Goal: Information Seeking & Learning: Learn about a topic

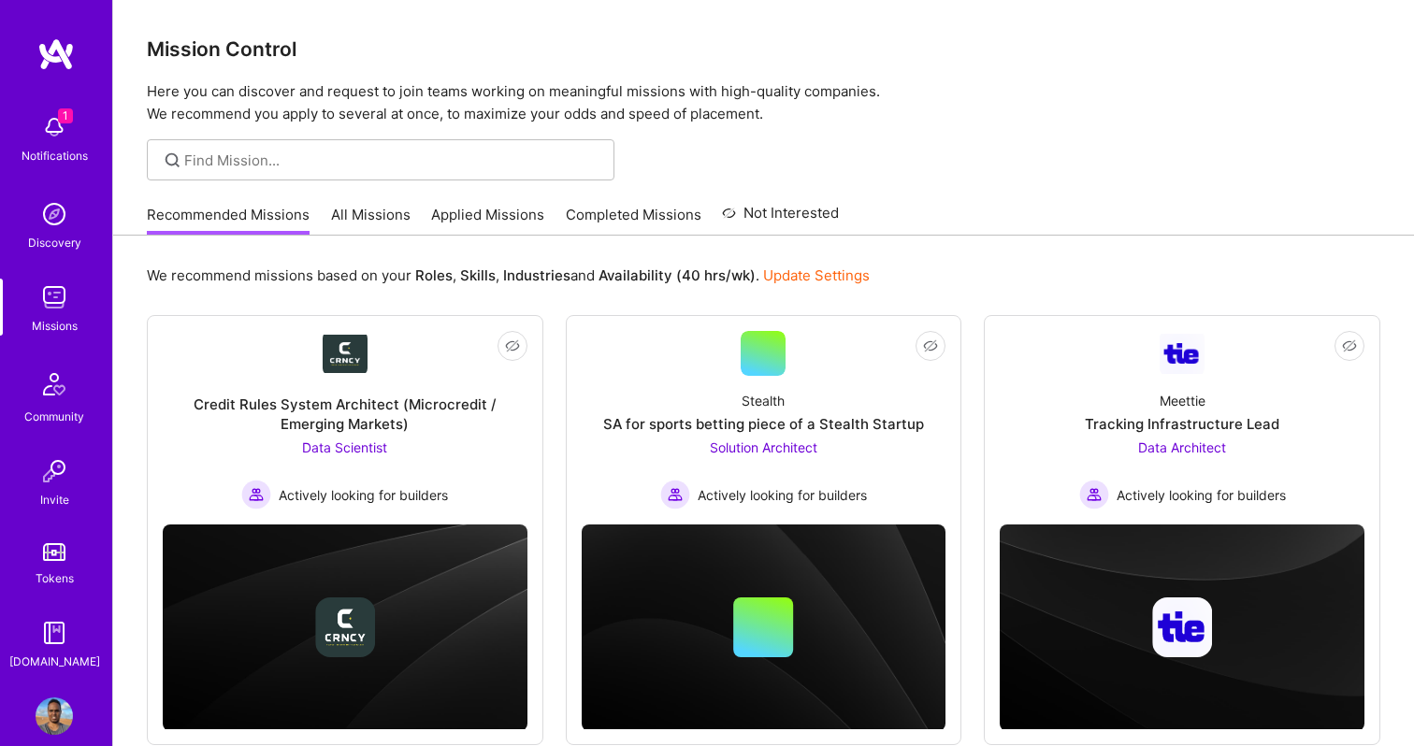
click at [54, 133] on img at bounding box center [54, 127] width 37 height 37
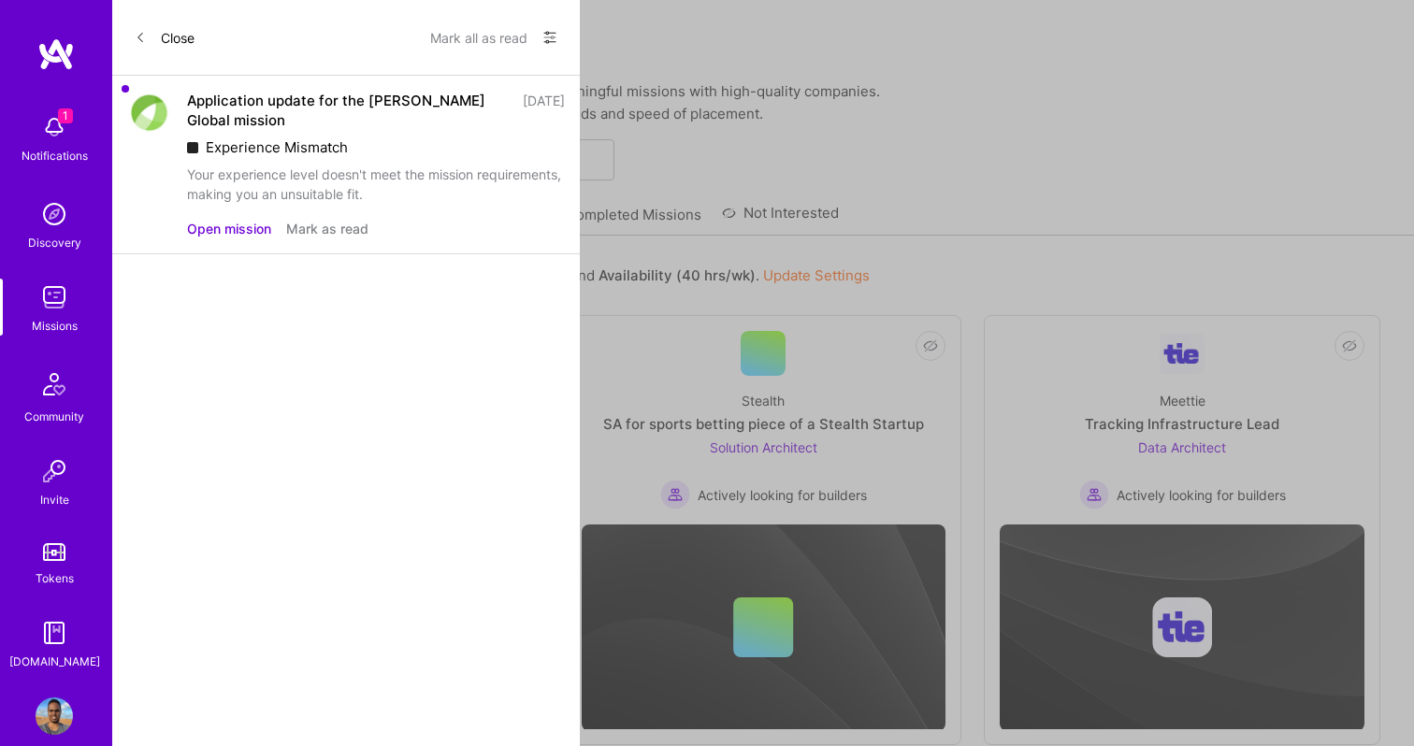
click at [326, 226] on button "Mark as read" at bounding box center [327, 229] width 82 height 20
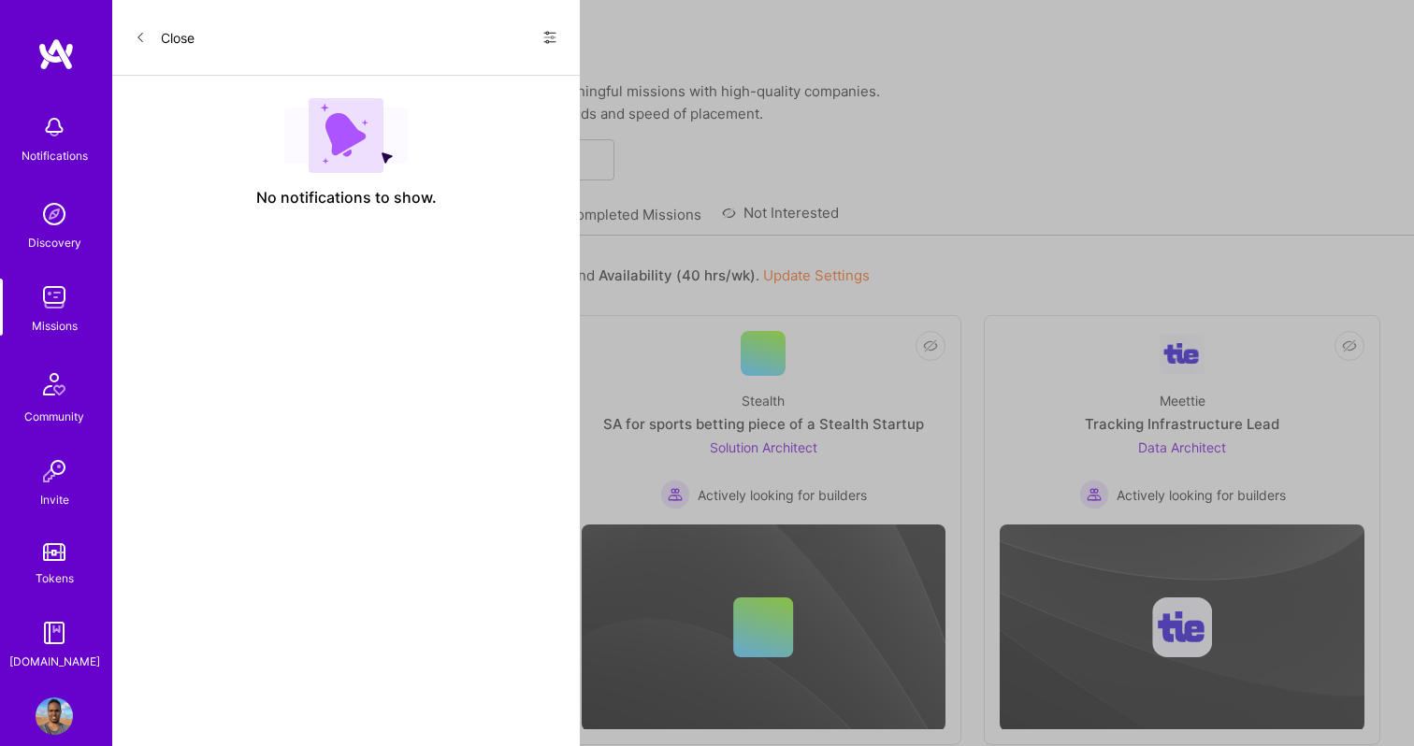
click at [157, 51] on button "Close" at bounding box center [165, 37] width 60 height 30
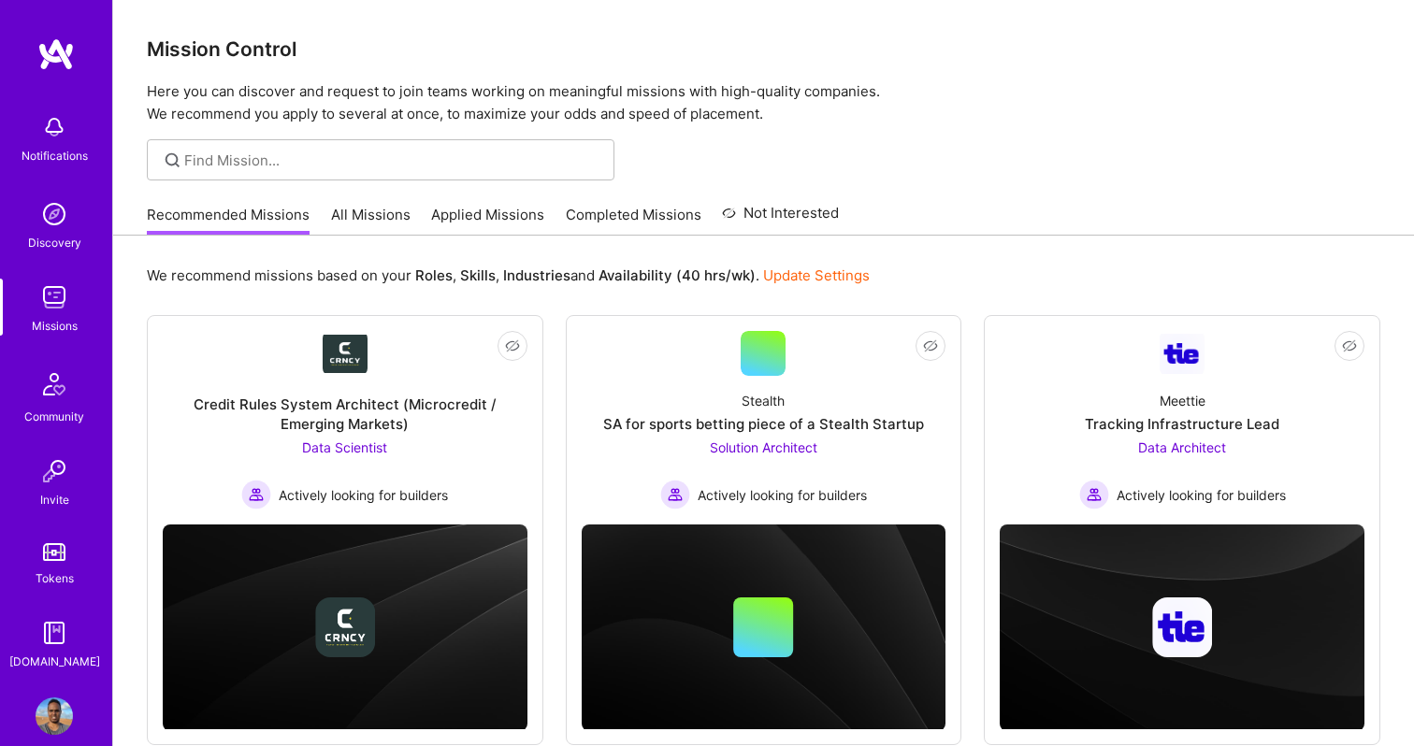
click at [379, 219] on link "All Missions" at bounding box center [371, 220] width 80 height 31
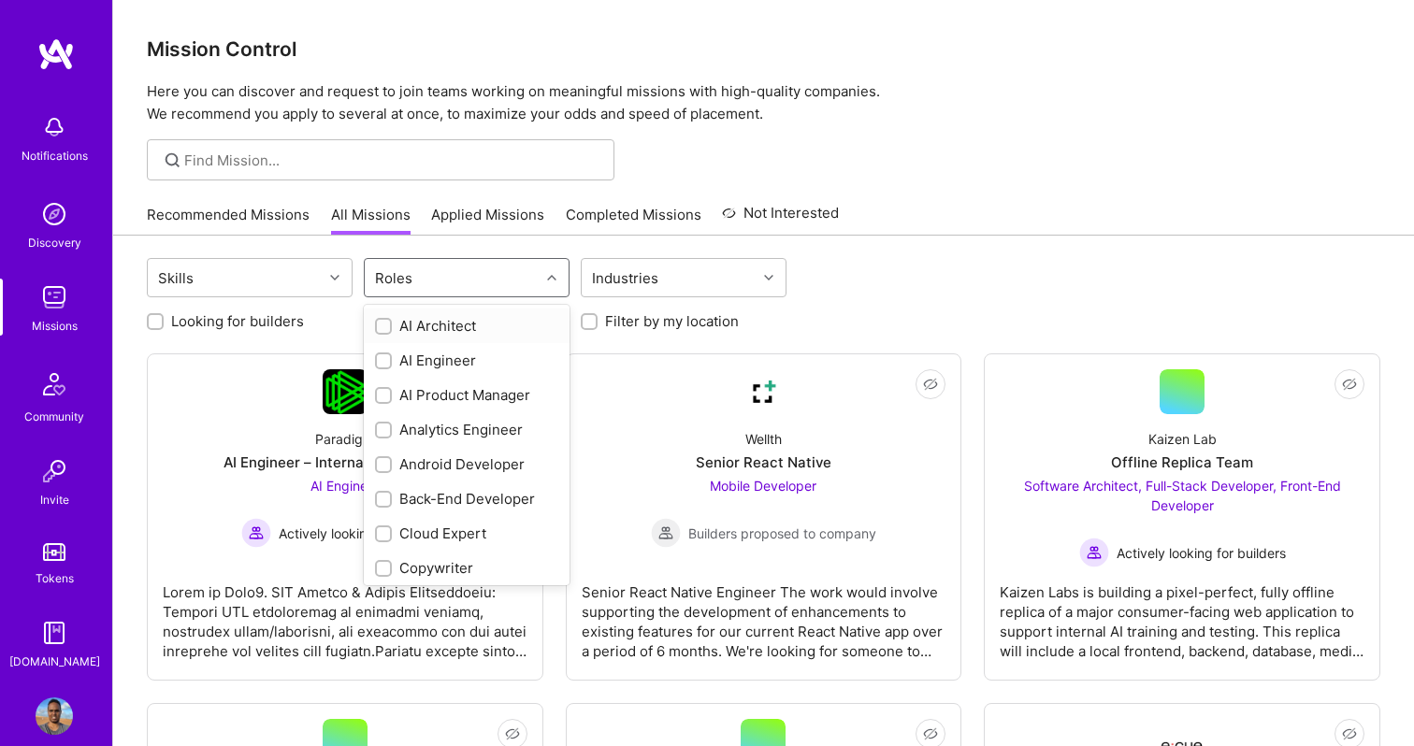
click at [513, 284] on div "Roles" at bounding box center [452, 277] width 175 height 37
click at [441, 496] on div "Back-End Developer" at bounding box center [466, 499] width 183 height 20
checkbox input "true"
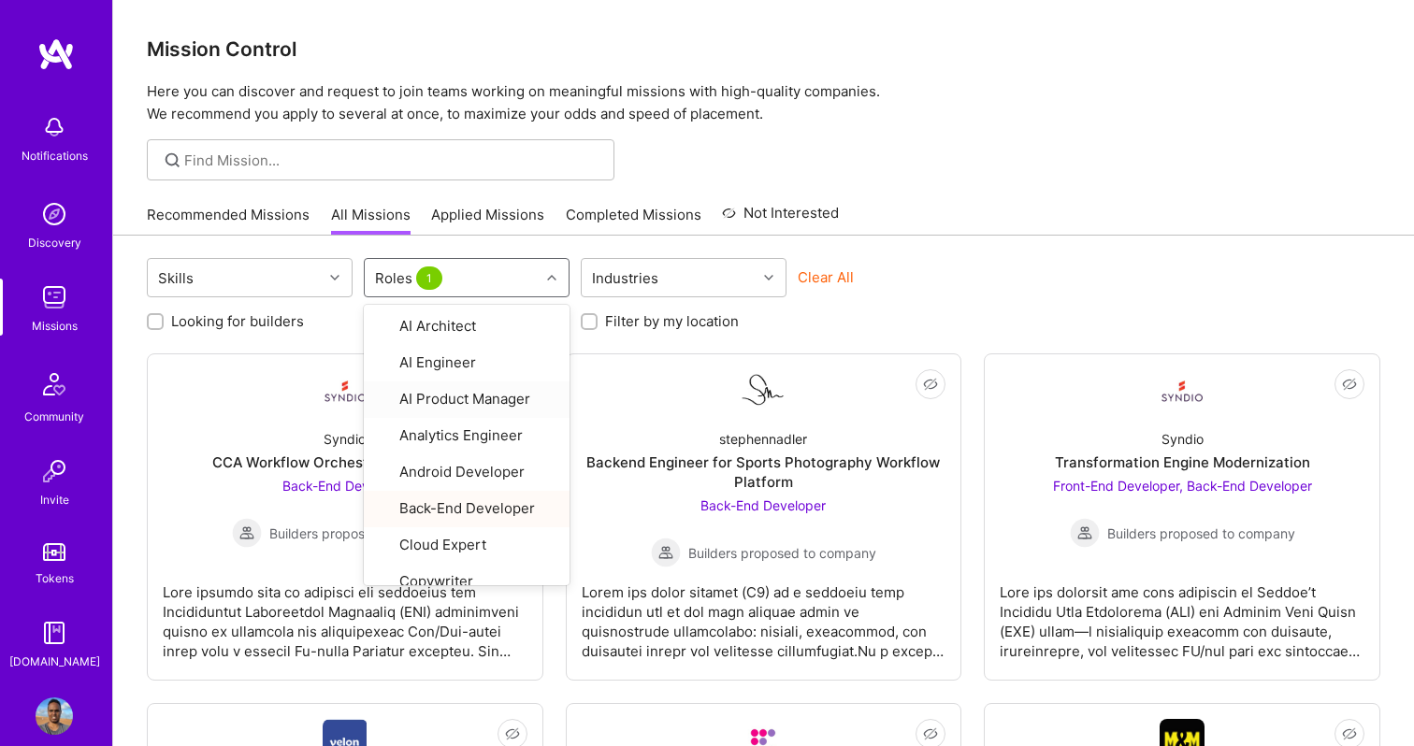
click at [1077, 199] on div "Recommended Missions All Missions Applied Missions Completed Missions Not Inter…" at bounding box center [764, 215] width 1234 height 40
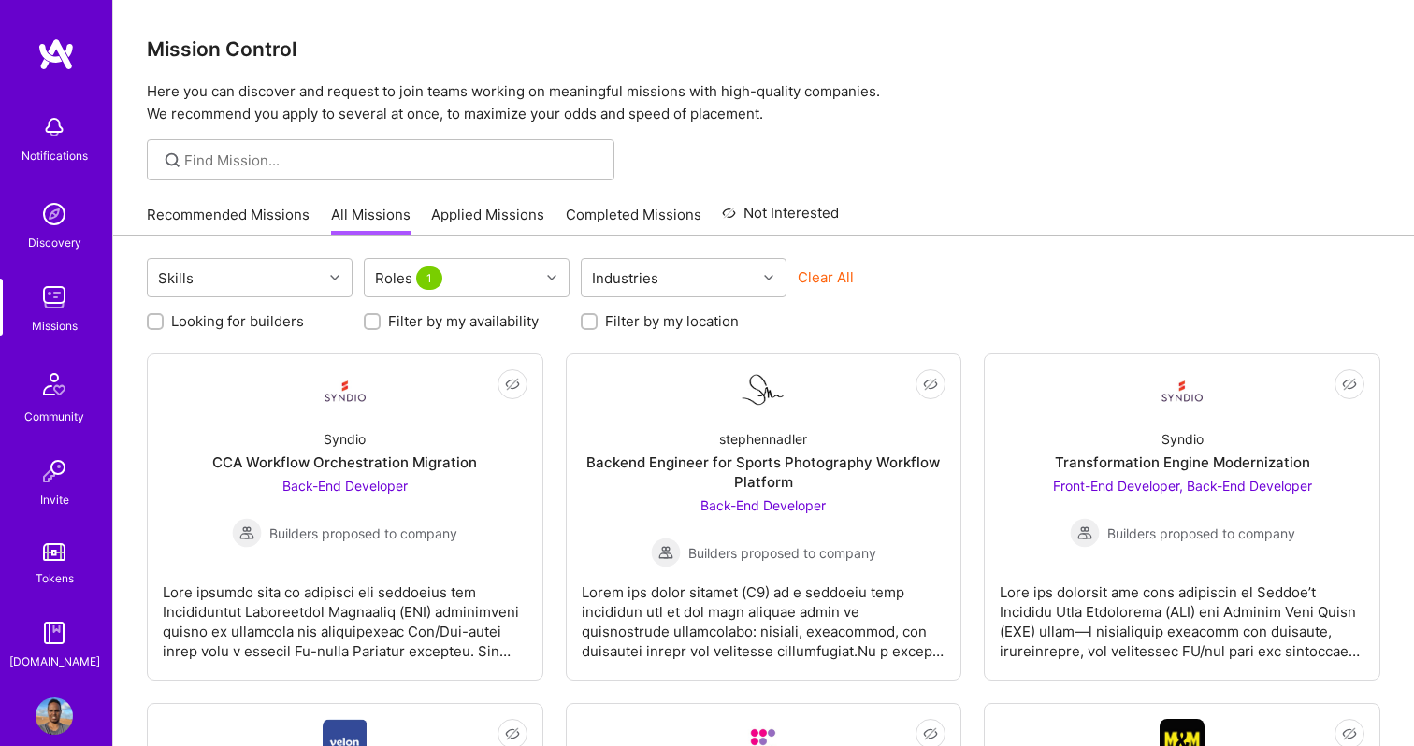
click at [294, 327] on label "Looking for builders" at bounding box center [237, 321] width 133 height 20
click at [164, 327] on input "Looking for builders" at bounding box center [157, 322] width 13 height 13
checkbox input "true"
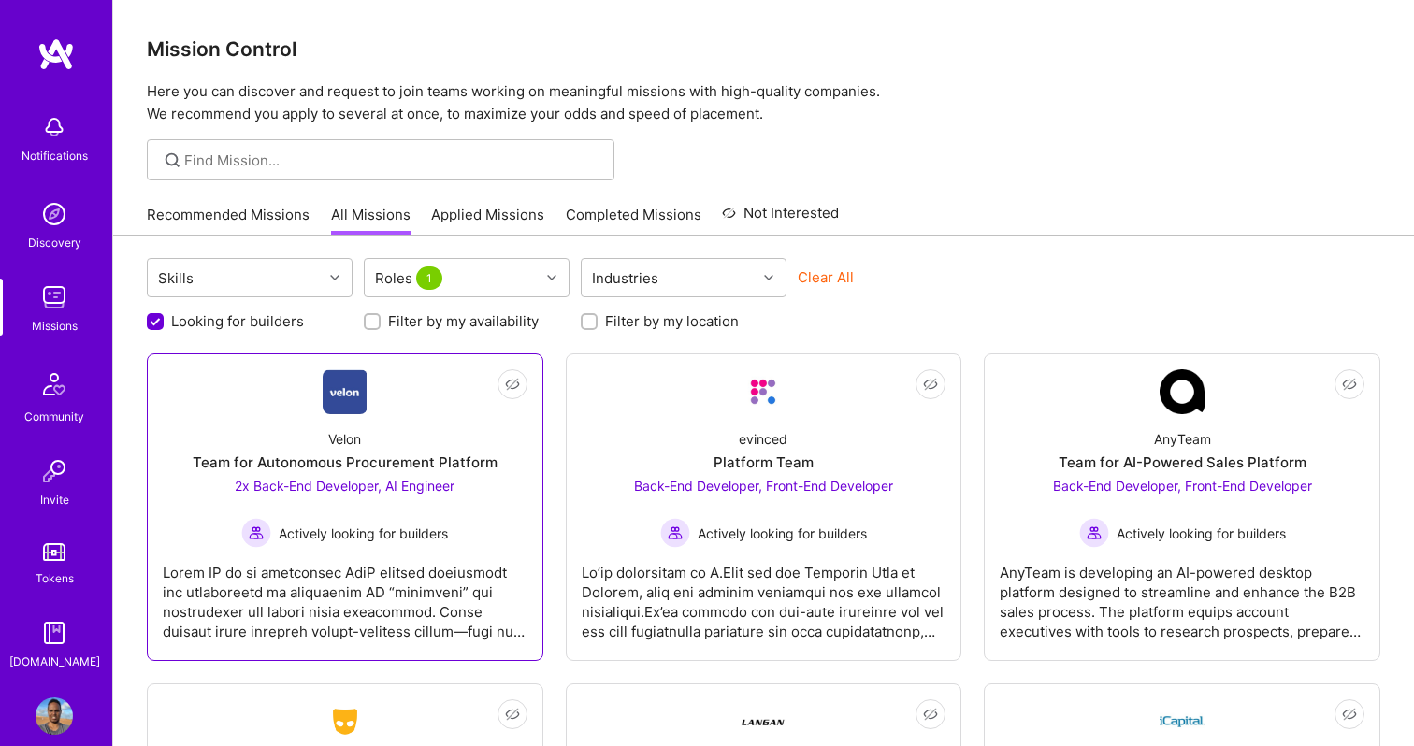
click at [429, 557] on div at bounding box center [345, 595] width 365 height 94
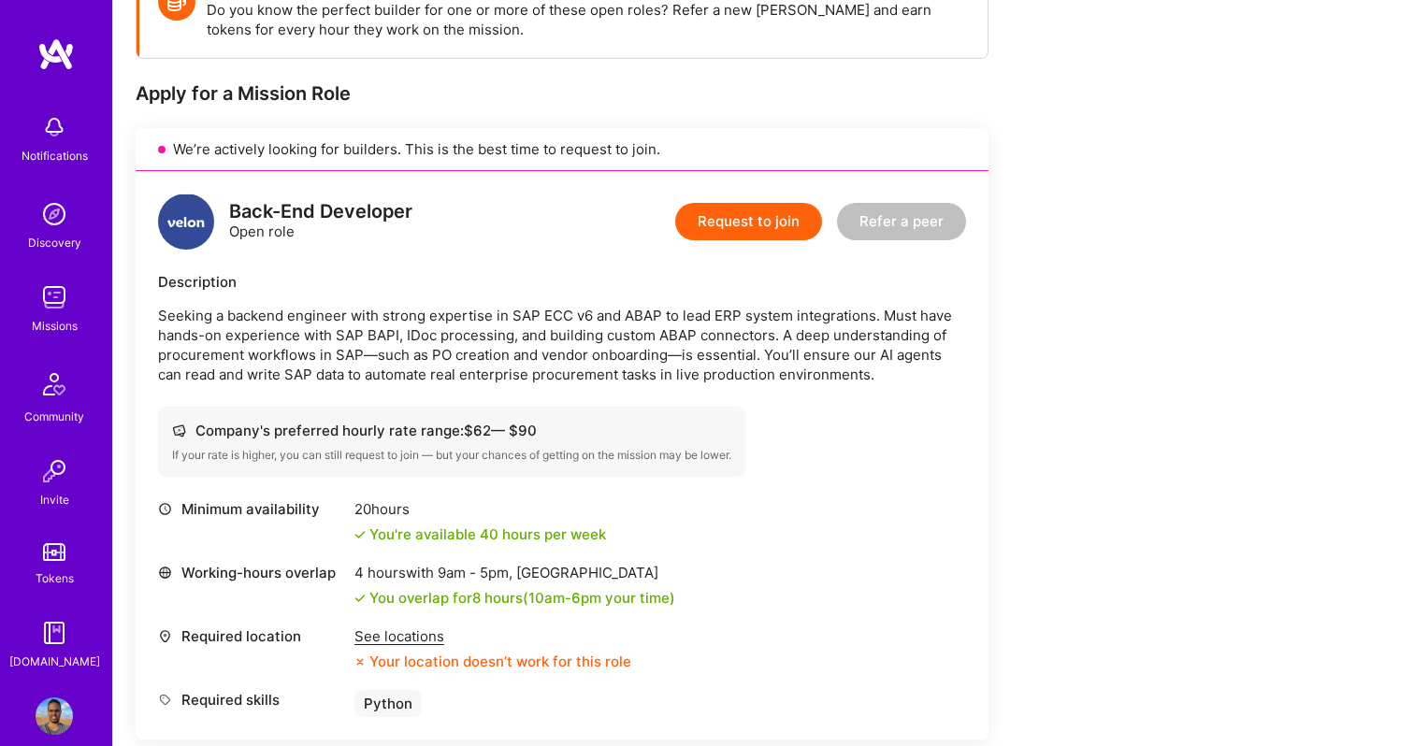
scroll to position [303, 0]
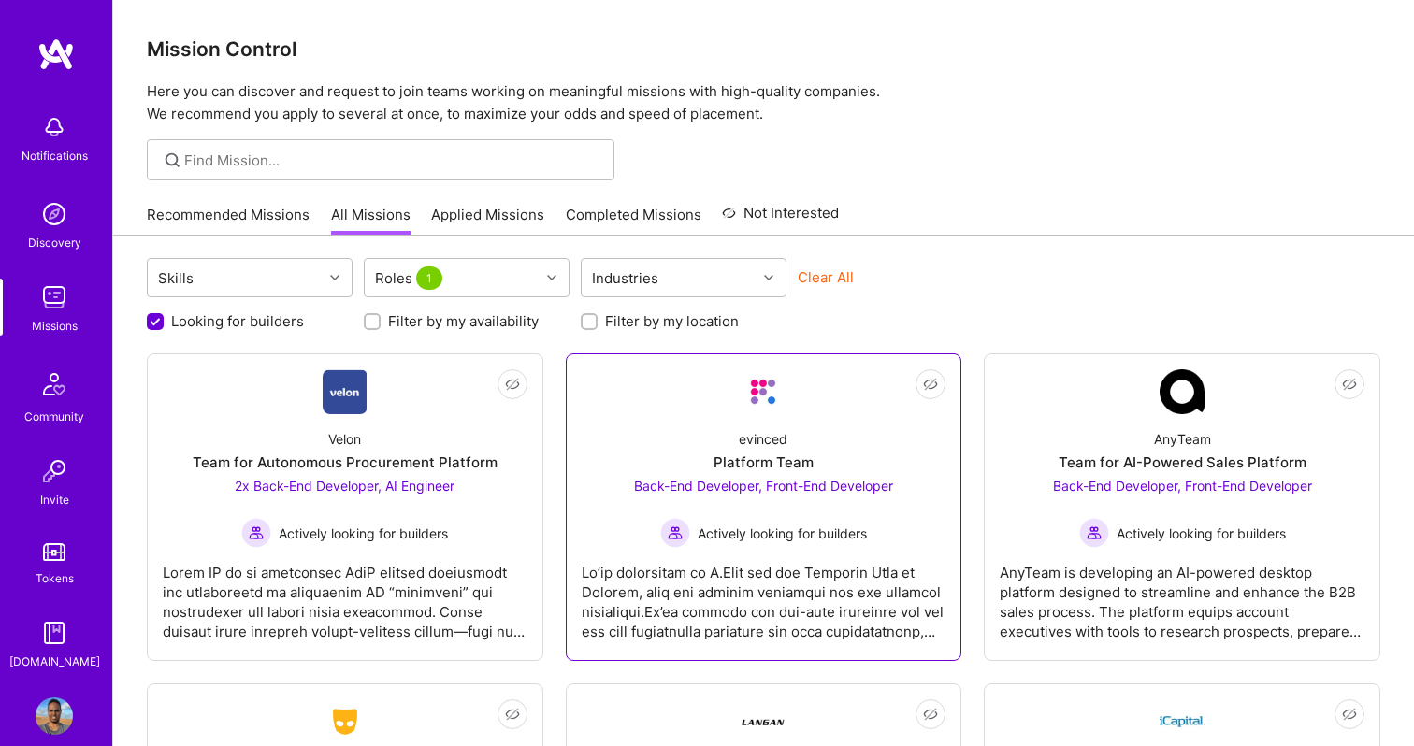
click at [709, 410] on link "Not Interested evinced Platform Team Back-End Developer, Front-End Developer Ac…" at bounding box center [764, 507] width 365 height 276
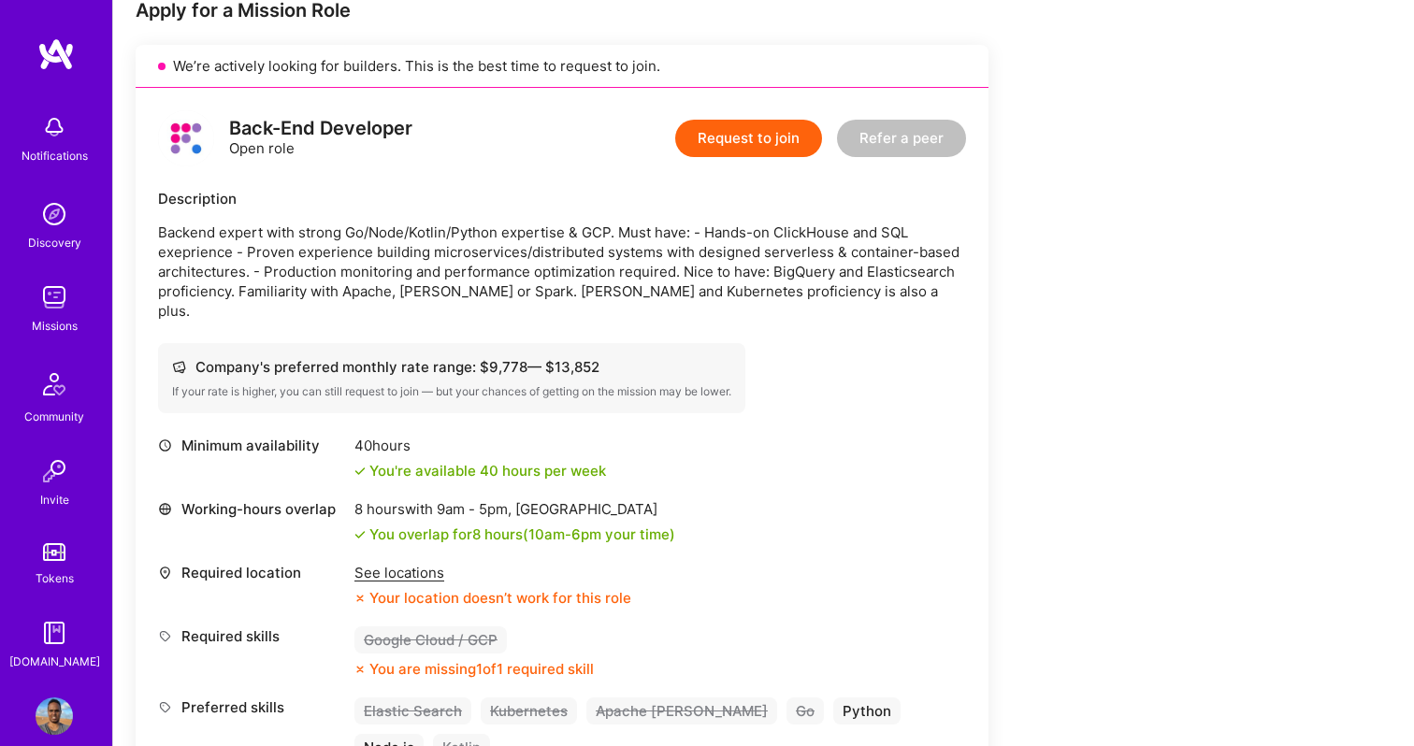
scroll to position [385, 0]
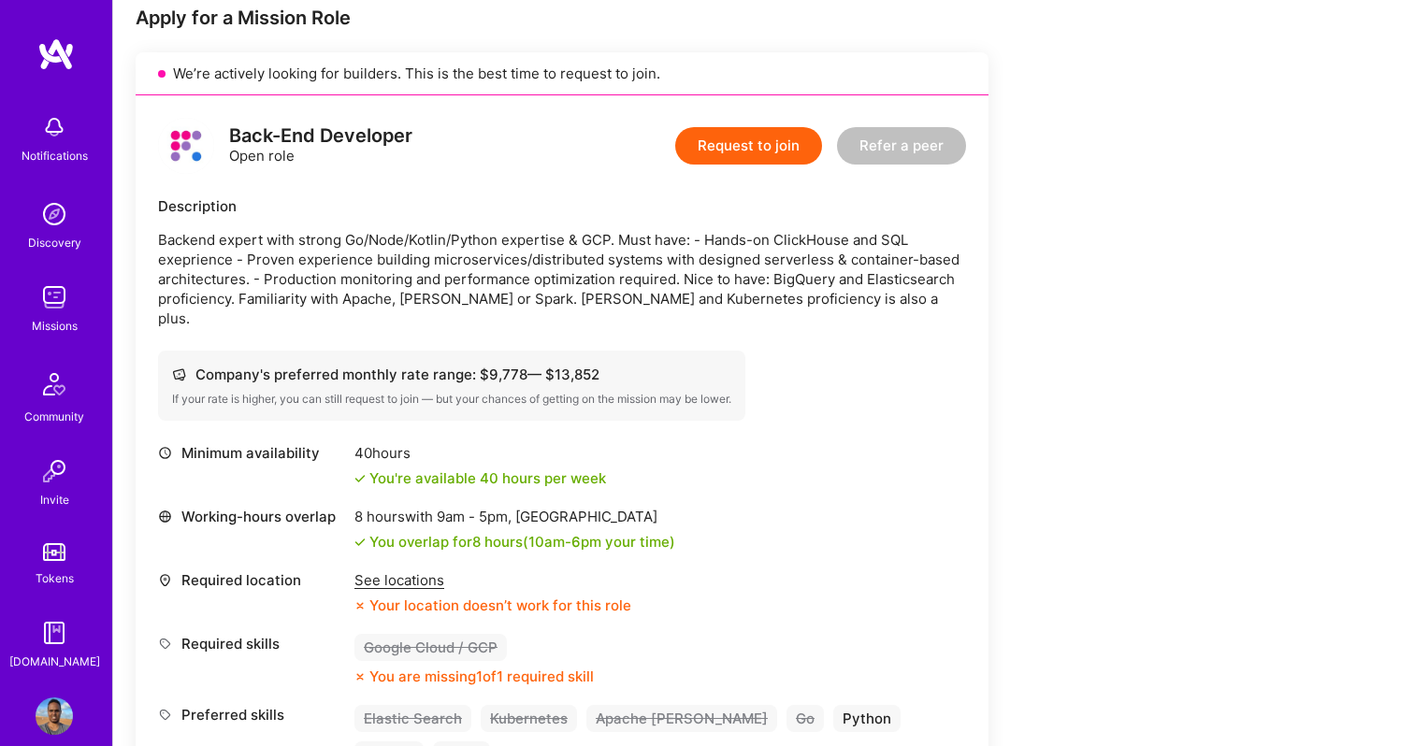
click at [388, 571] on div "See locations" at bounding box center [493, 581] width 277 height 20
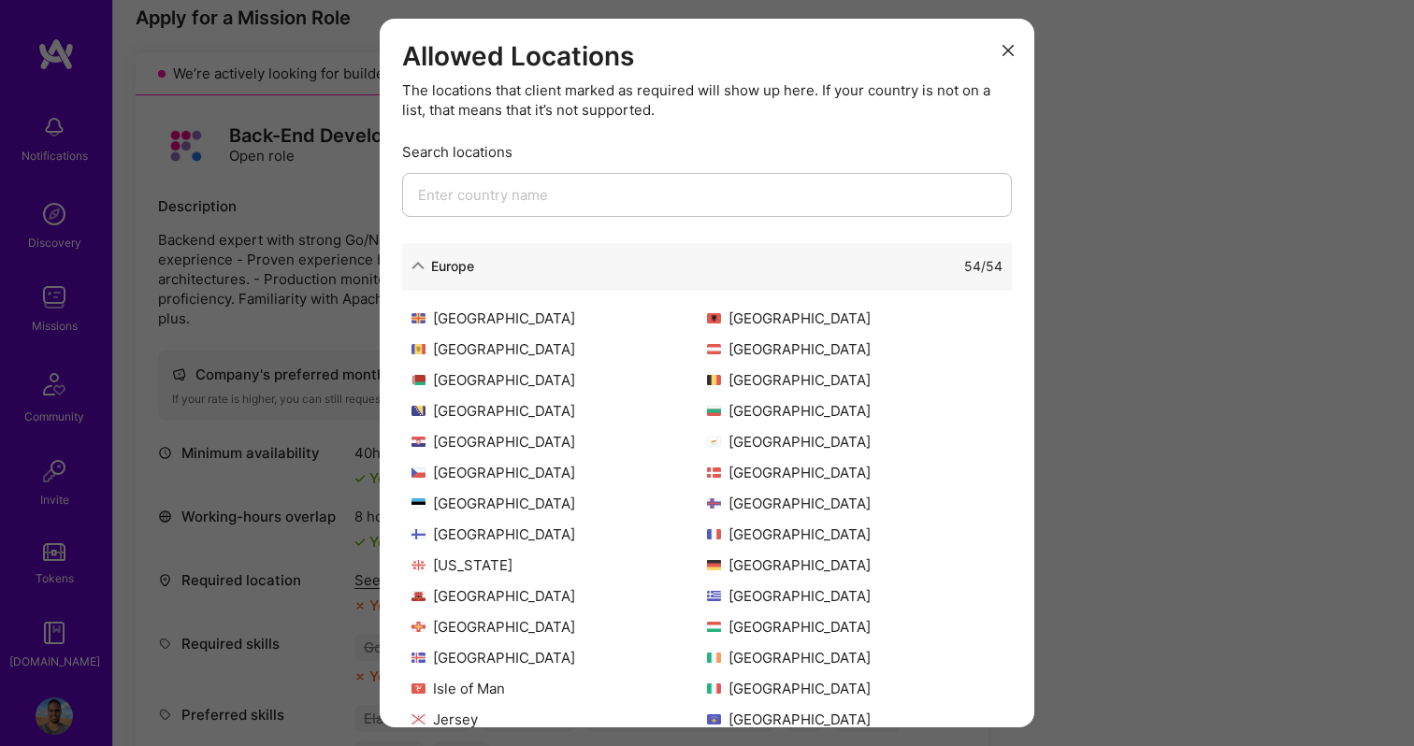
click at [351, 562] on div "Allowed Locations The locations that client marked as required will show up her…" at bounding box center [707, 373] width 1414 height 746
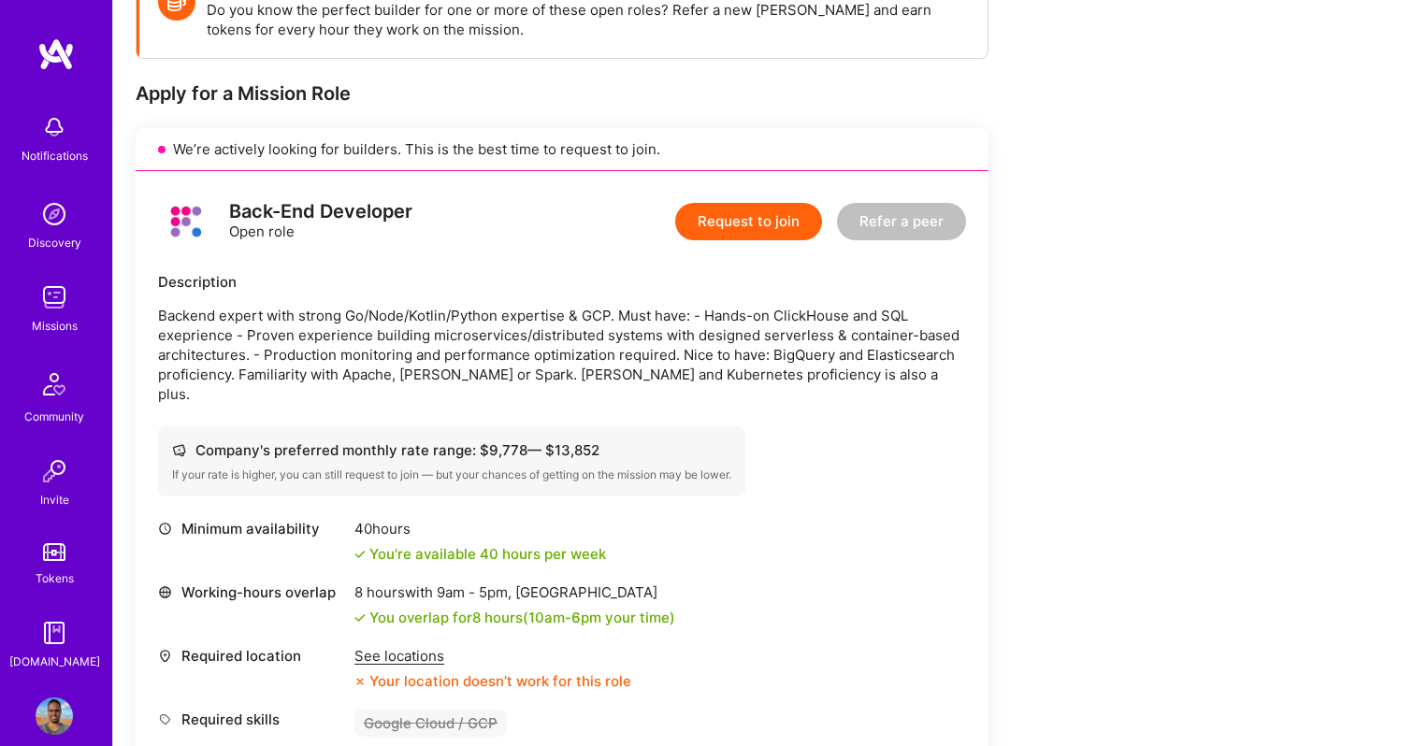
scroll to position [302, 0]
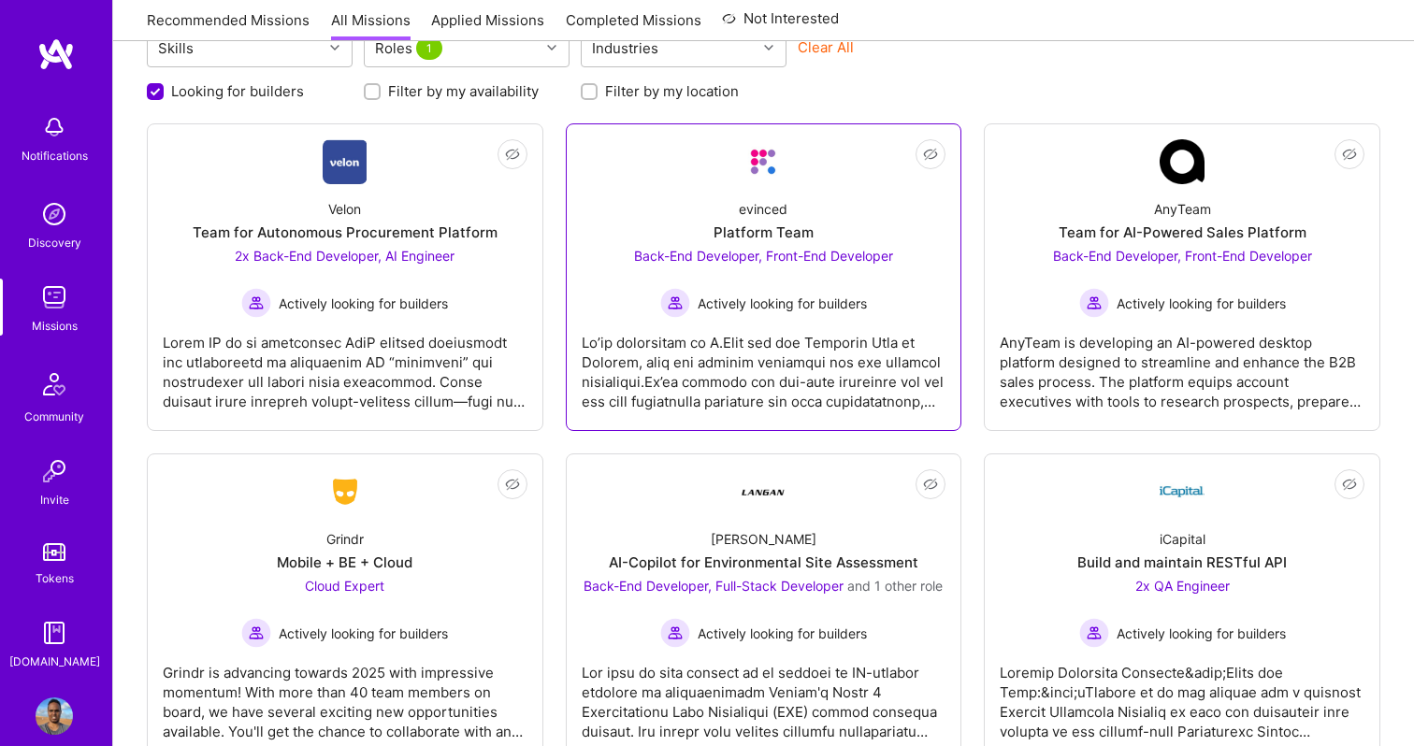
scroll to position [222, 0]
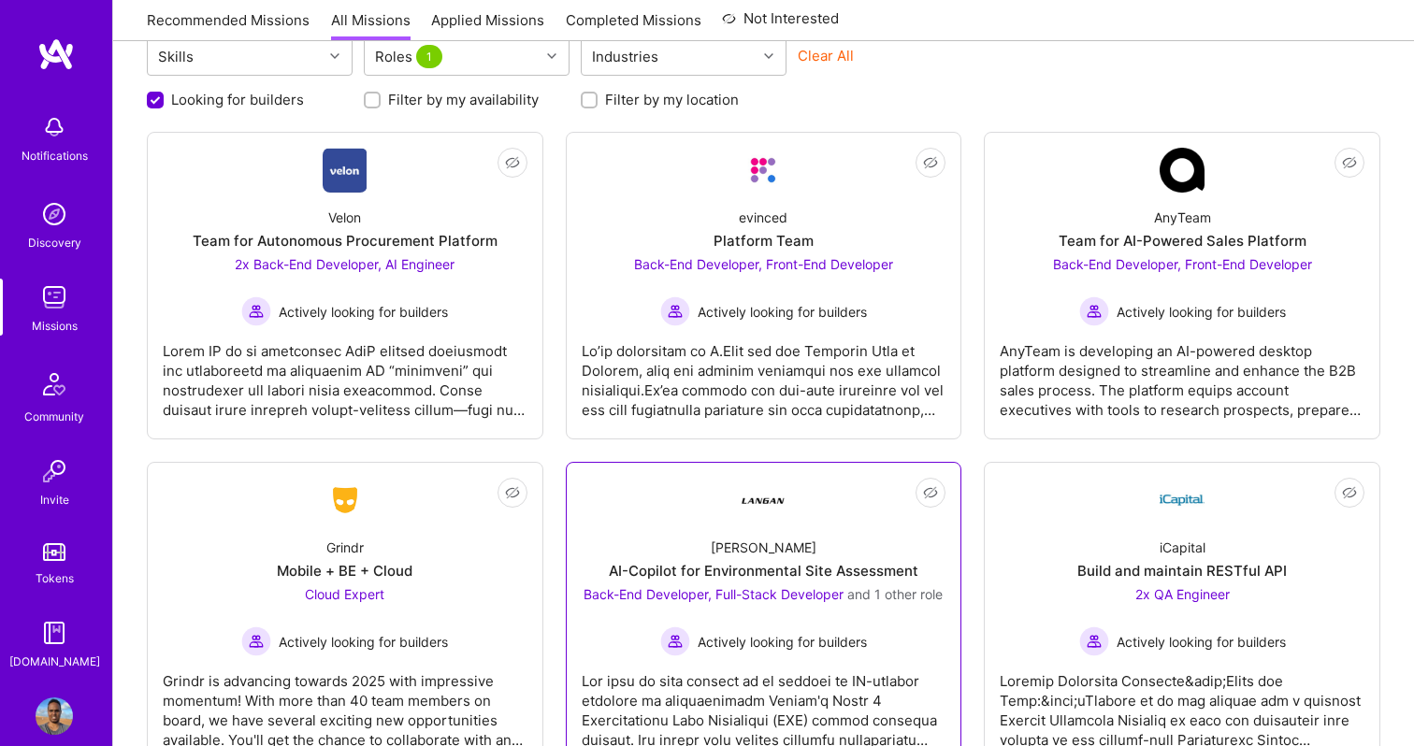
click at [827, 537] on div "[PERSON_NAME]-Copilot for Environmental Site Assessment Back-End Developer, Ful…" at bounding box center [764, 590] width 365 height 134
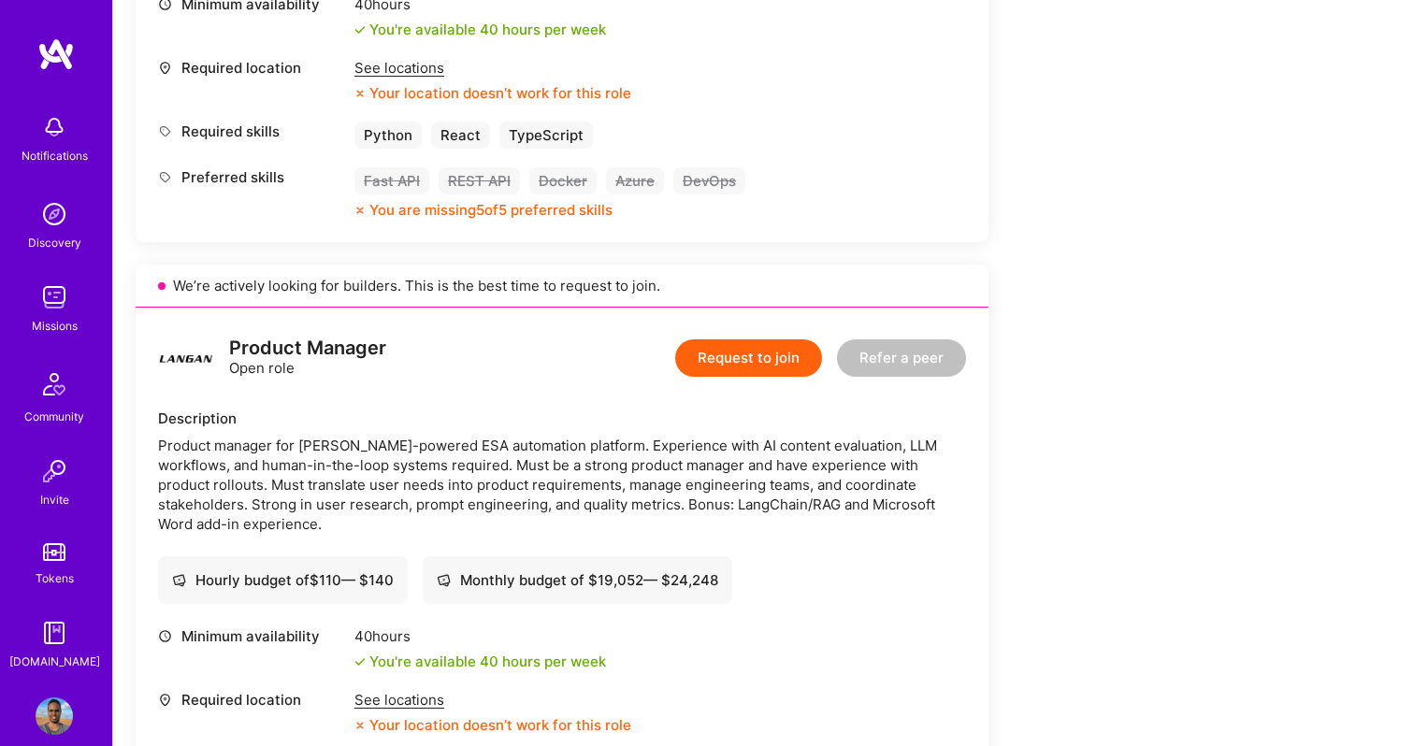
scroll to position [1524, 0]
